Goal: Find specific page/section: Find specific page/section

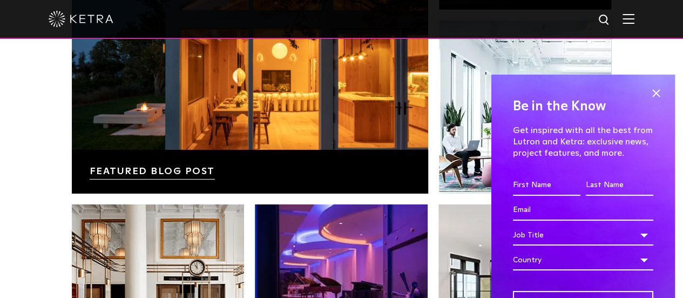
scroll to position [1945, 0]
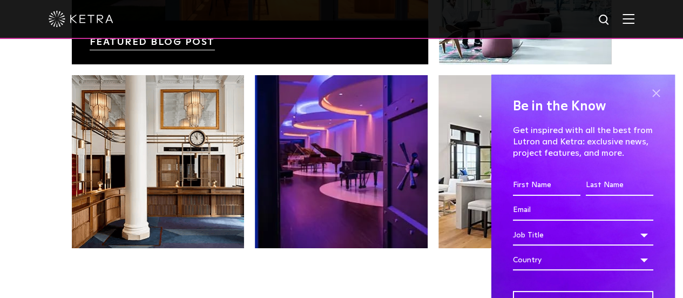
click at [653, 95] on span at bounding box center [656, 93] width 16 height 16
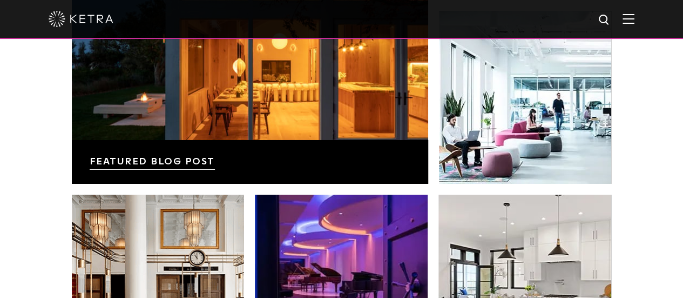
scroll to position [1891, 0]
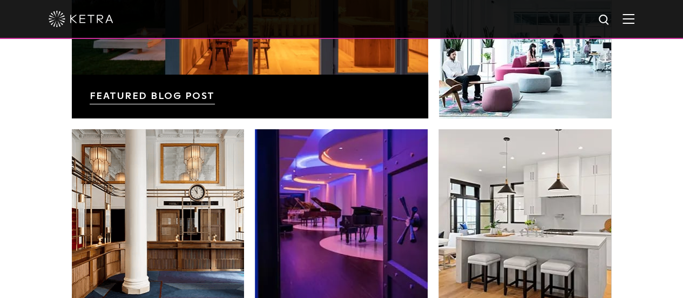
click at [635, 19] on img at bounding box center [629, 19] width 12 height 10
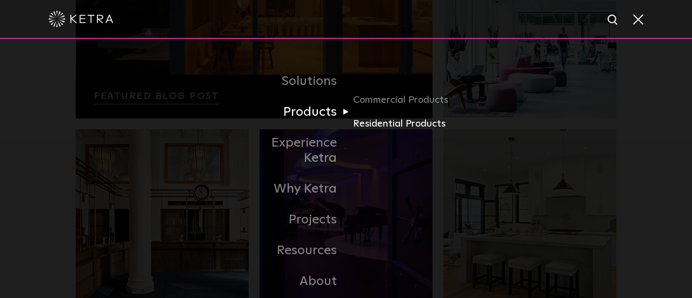
click at [361, 127] on link "Residential Products" at bounding box center [405, 124] width 104 height 16
